Goal: Find specific page/section: Find specific page/section

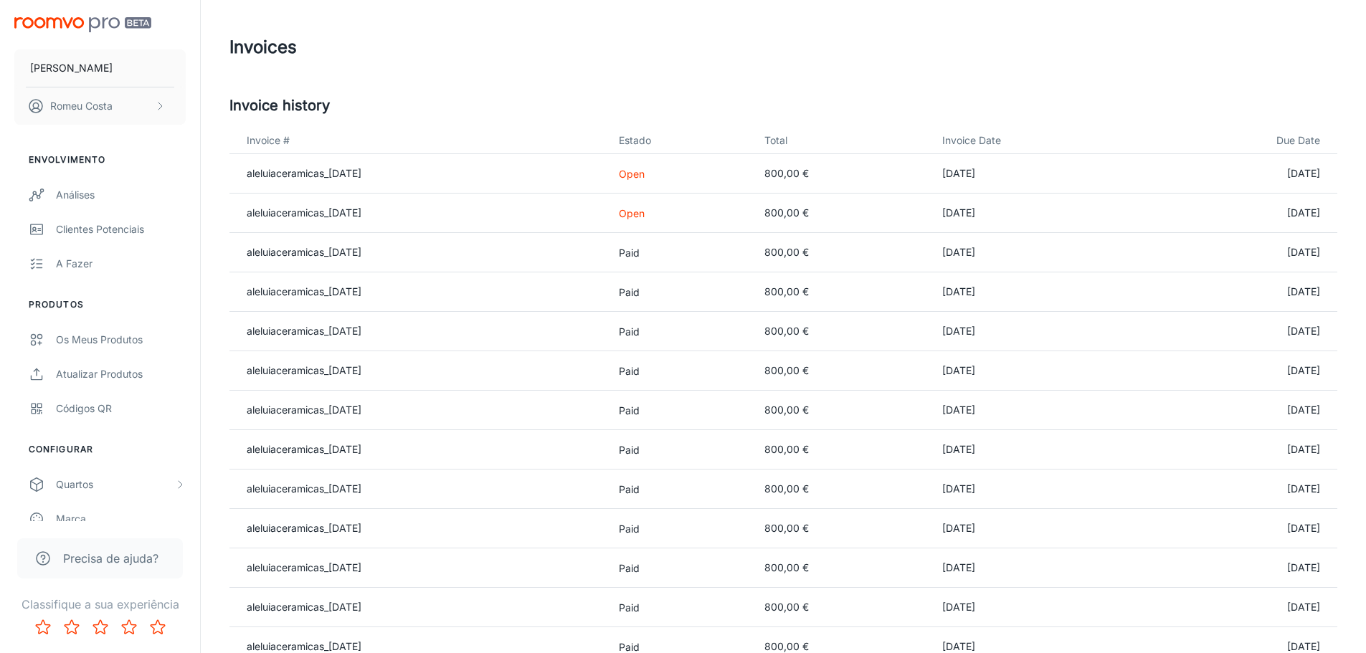
click at [639, 81] on header "Invoices" at bounding box center [783, 47] width 1142 height 95
click at [655, 78] on header "Invoices" at bounding box center [783, 47] width 1142 height 95
click at [556, 57] on div "Invoices" at bounding box center [783, 47] width 1108 height 37
